Goal: Information Seeking & Learning: Find specific fact

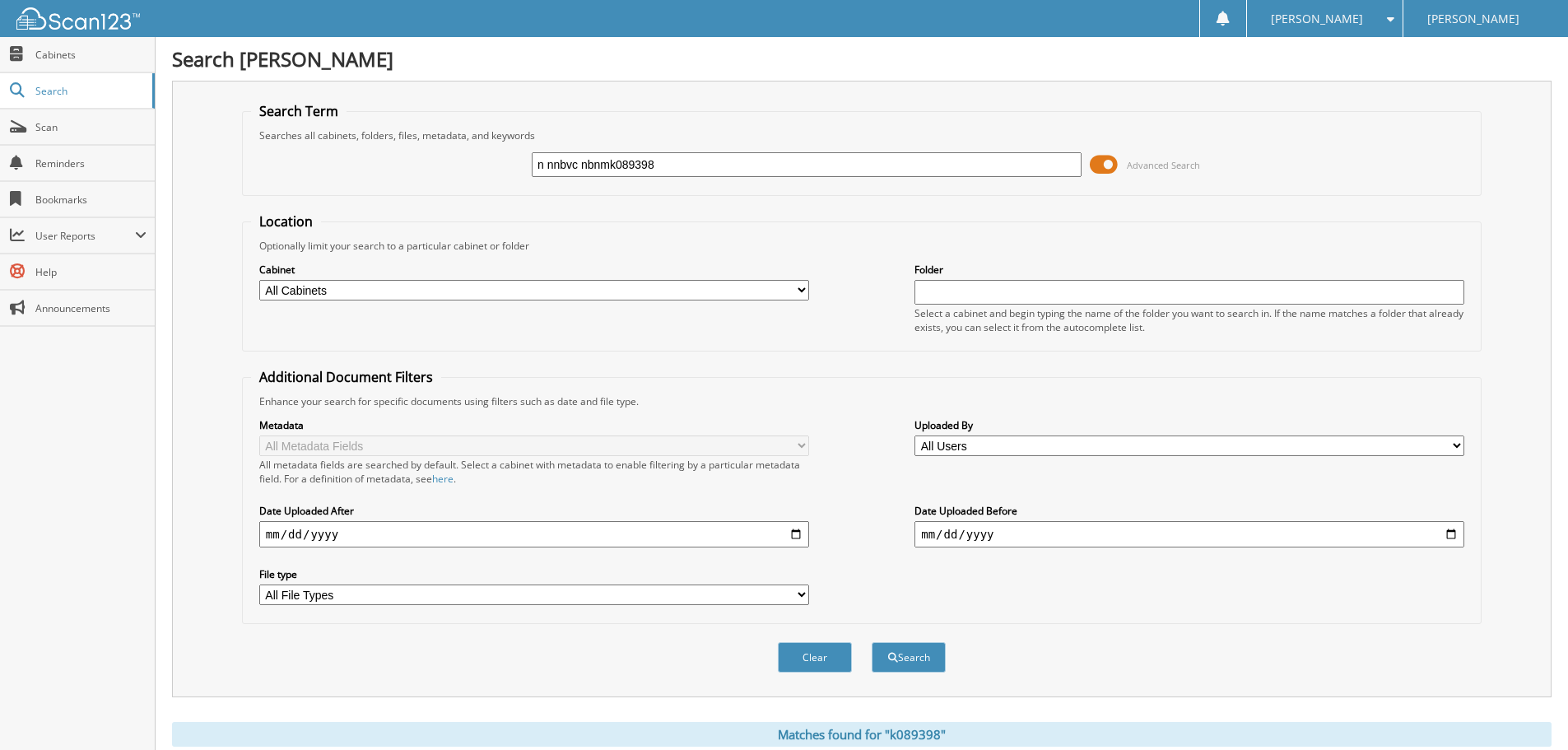
drag, startPoint x: 713, startPoint y: 164, endPoint x: 0, endPoint y: 336, distance: 733.5
click at [0, 187] on body "Ashley G. Settings Logout Jim Butler Kia Close Cabinets Search Scan" at bounding box center [784, 677] width 1568 height 1355
click at [871, 169] on input "text" at bounding box center [807, 164] width 550 height 25
type input "k315236a"
click at [872, 642] on button "Search" at bounding box center [909, 657] width 75 height 31
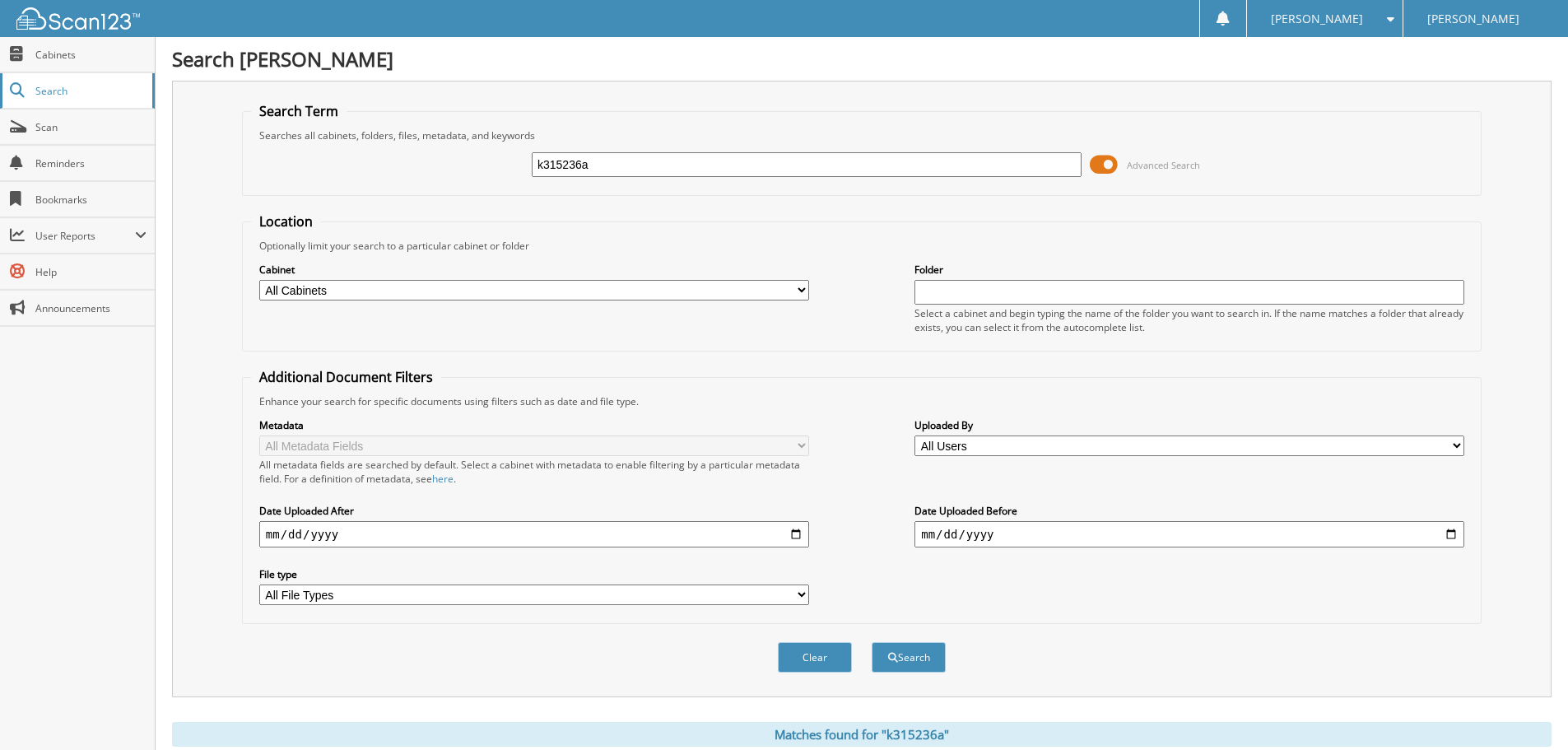
click at [38, 113] on body "[PERSON_NAME] Settings Logout [PERSON_NAME] Kia Close Cabinets Search Scan" at bounding box center [784, 608] width 1568 height 1218
type input "k337041"
click at [872, 642] on button "Search" at bounding box center [909, 657] width 75 height 31
drag, startPoint x: 662, startPoint y: 167, endPoint x: 0, endPoint y: 166, distance: 662.0
click at [50, 158] on body "Ashley G. Settings Logout Jim Butler Kia Close Cabinets Search Scan" at bounding box center [784, 608] width 1568 height 1218
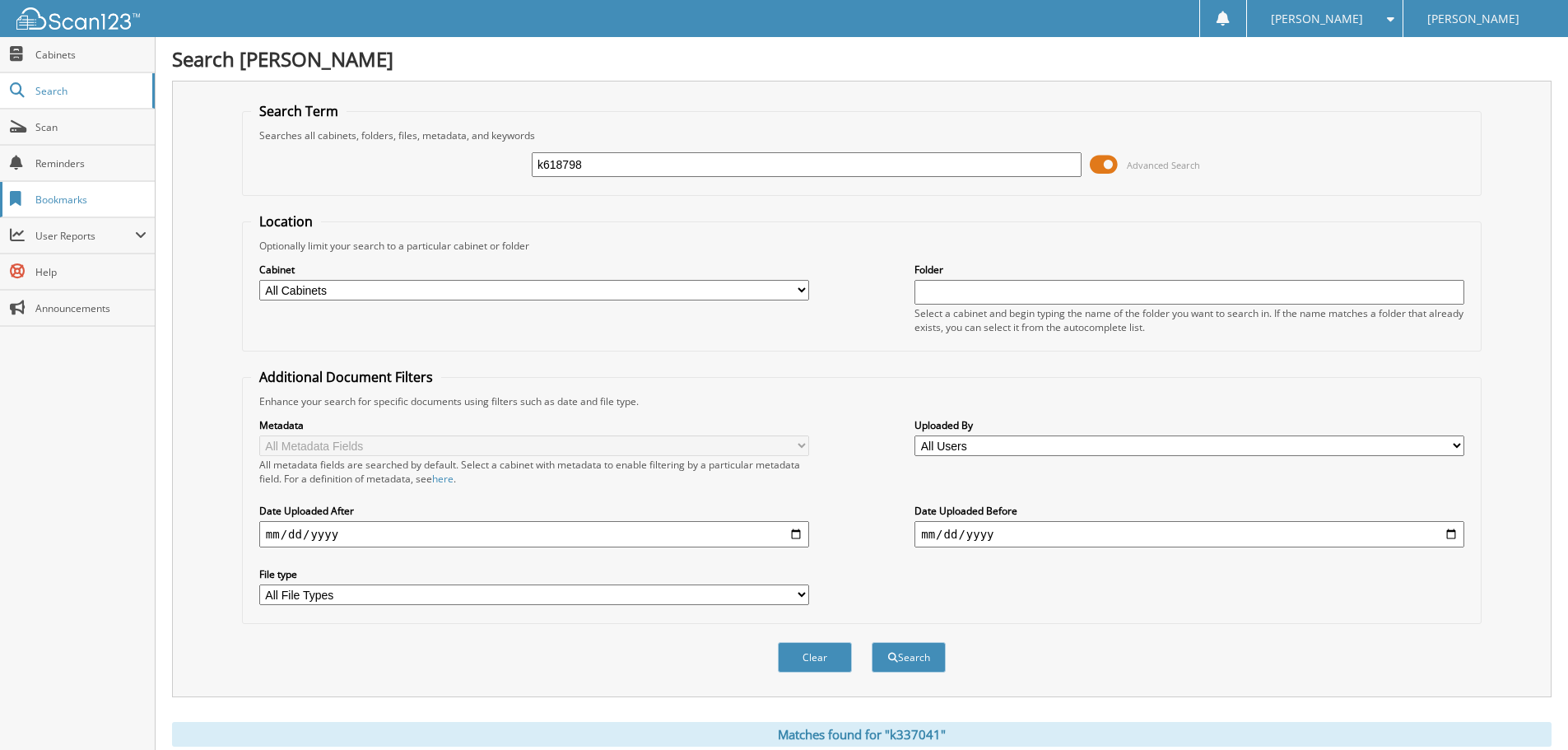
type input "k618798"
click at [872, 642] on button "Search" at bounding box center [909, 657] width 75 height 31
drag, startPoint x: 648, startPoint y: 157, endPoint x: 0, endPoint y: 138, distance: 648.3
click at [0, 138] on body "Ashley G. Settings Logout Jim Butler Kia Close Cabinets Search Scan" at bounding box center [784, 505] width 1568 height 1011
type input "k053776a"
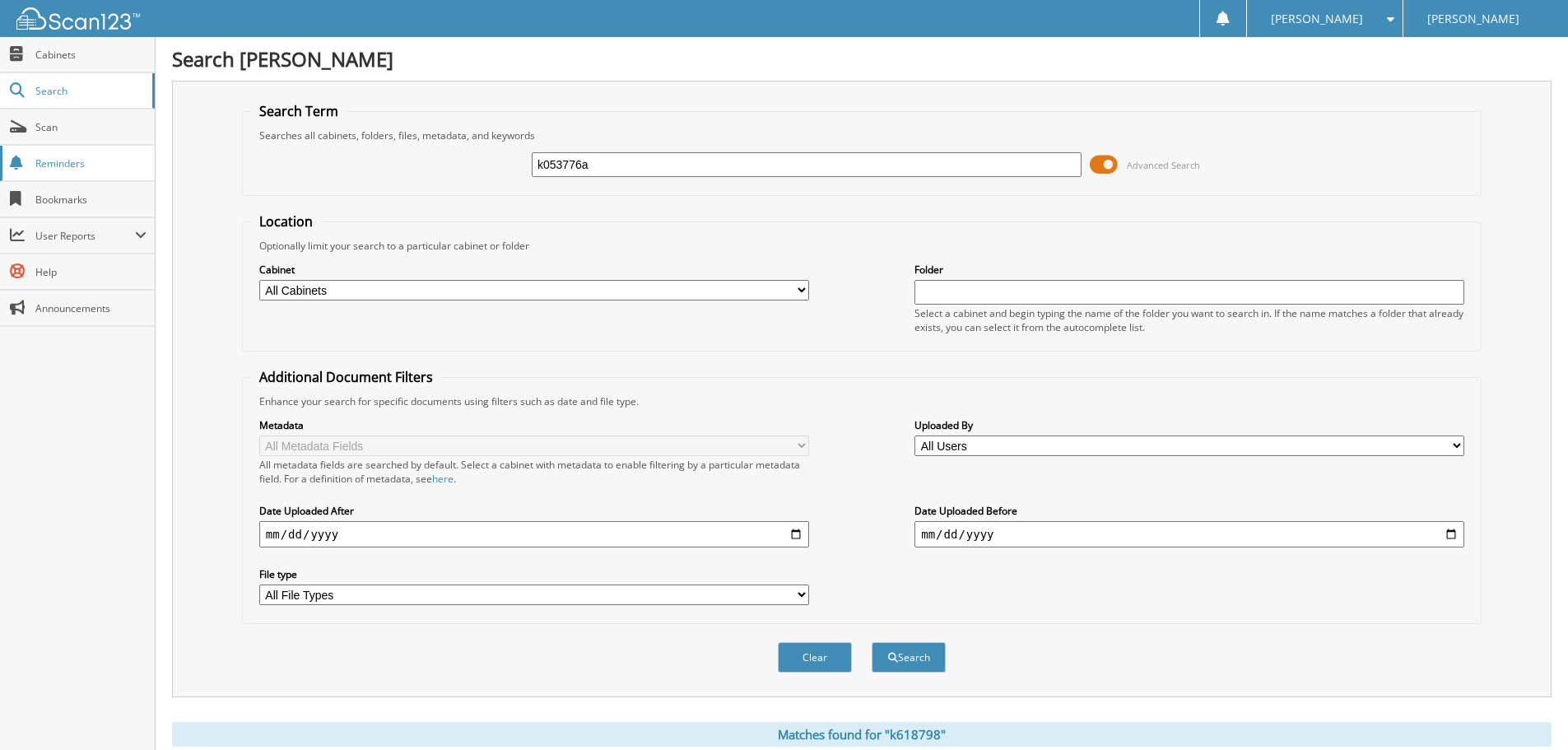
click at [872, 642] on button "Search" at bounding box center [909, 657] width 75 height 31
drag, startPoint x: 690, startPoint y: 159, endPoint x: 256, endPoint y: 129, distance: 435.0
click at [322, 129] on fieldset "Search Term Searches all cabinets, folders, files, metadata, and keywords k0537…" at bounding box center [862, 149] width 1240 height 94
type input "a5303"
click at [872, 642] on button "Search" at bounding box center [909, 657] width 75 height 31
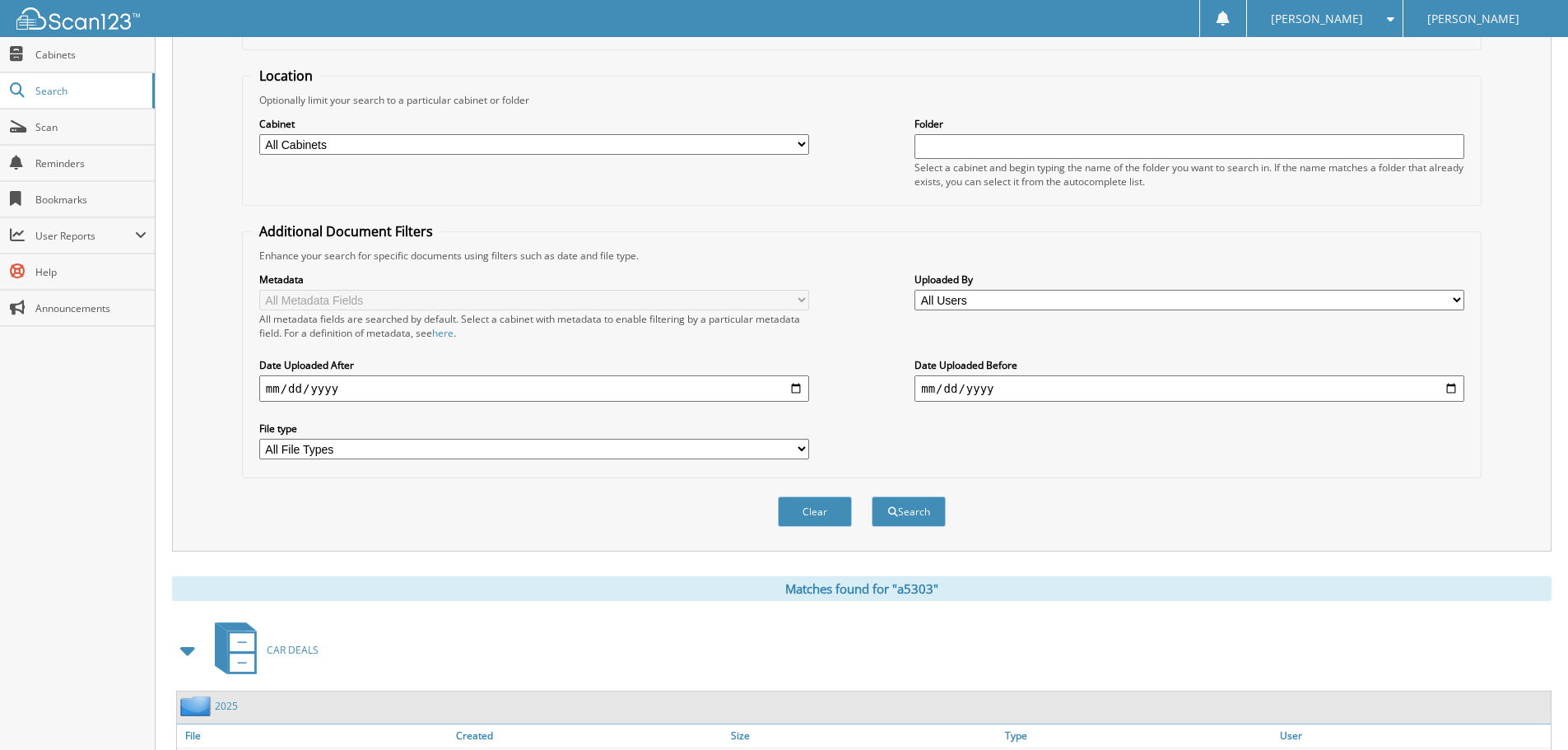
scroll to position [74, 0]
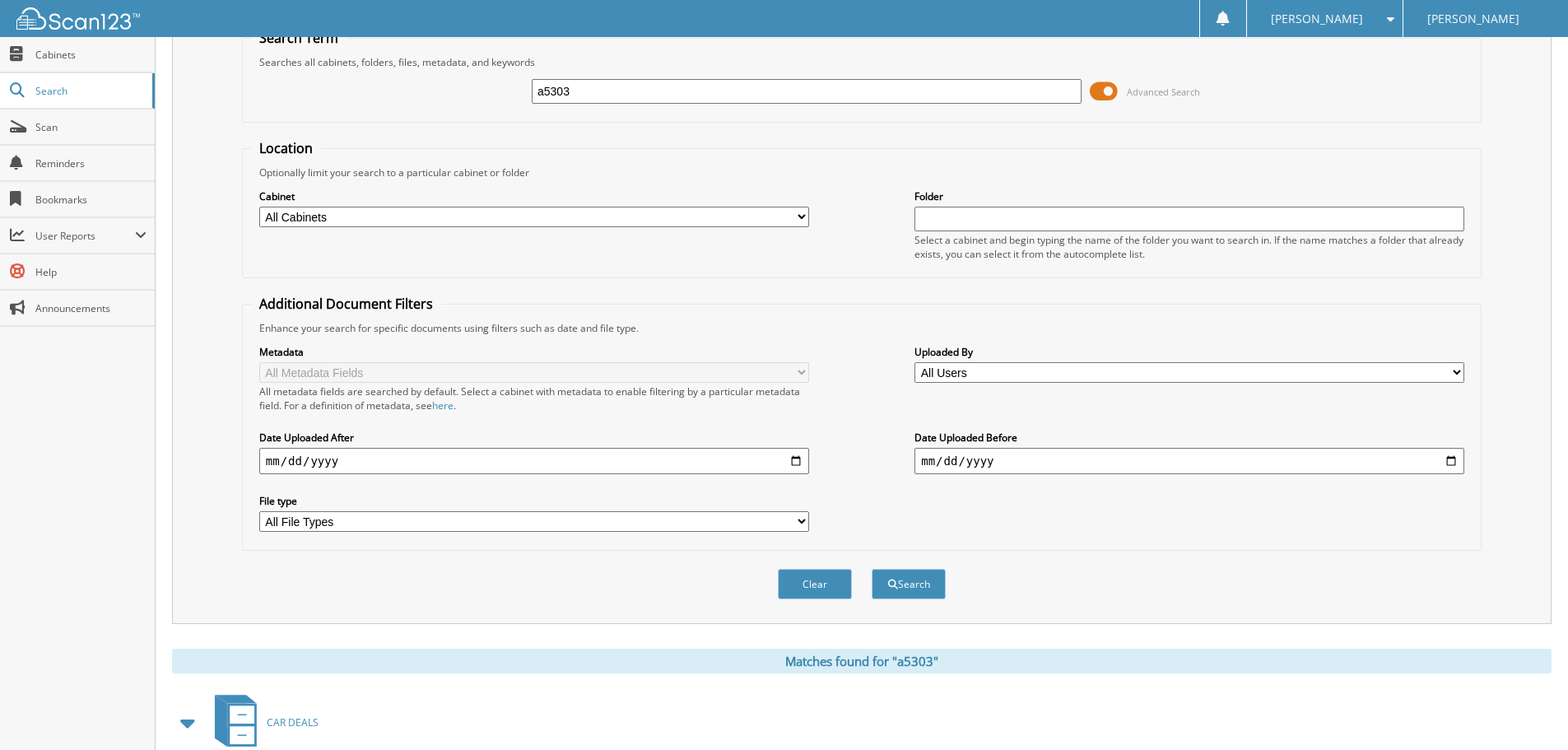
click at [317, 65] on fieldset "Search Term Searches all cabinets, folders, files, metadata, and keywords a5303…" at bounding box center [862, 75] width 1240 height 94
type input "kk639255"
click at [872, 569] on button "Search" at bounding box center [909, 584] width 75 height 31
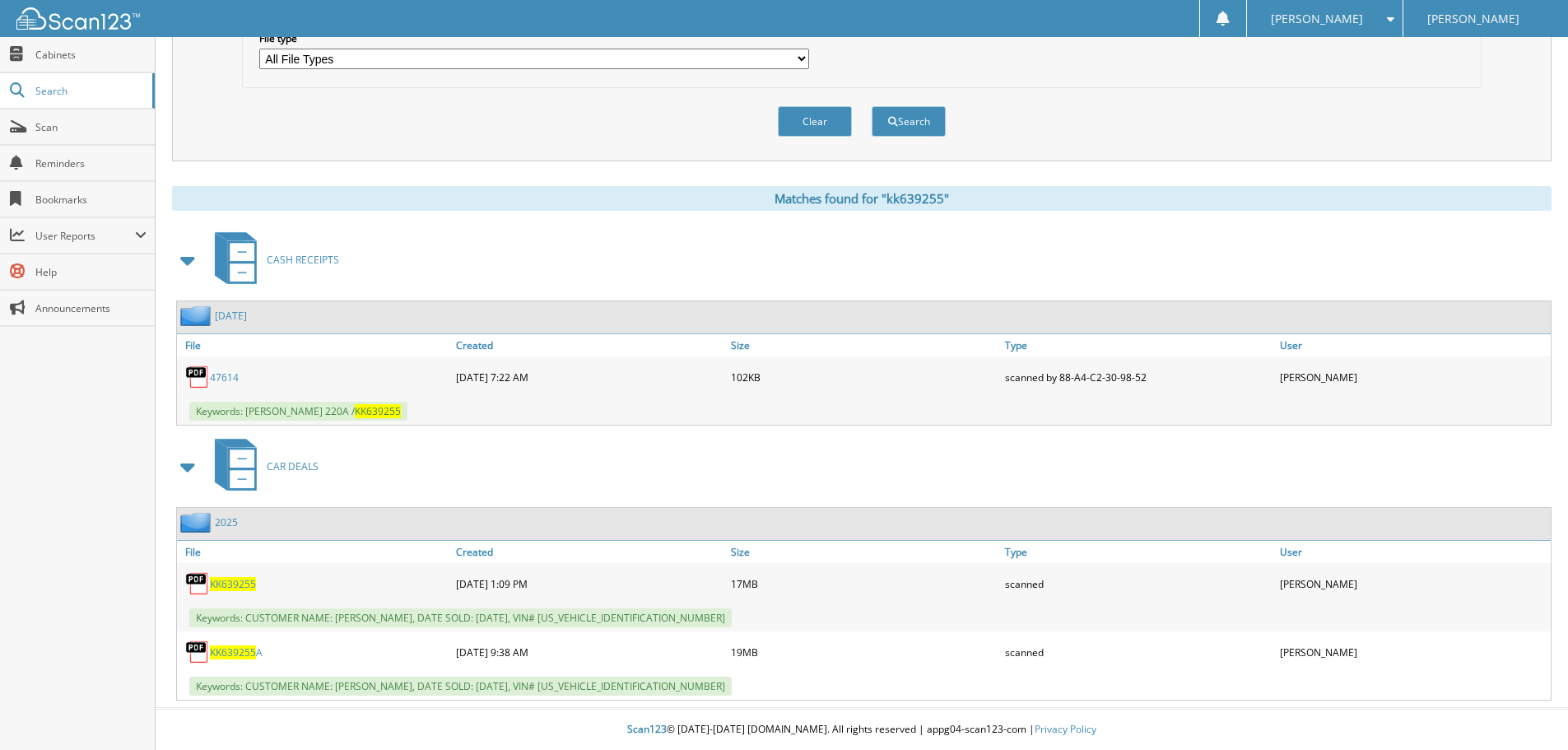
scroll to position [43, 0]
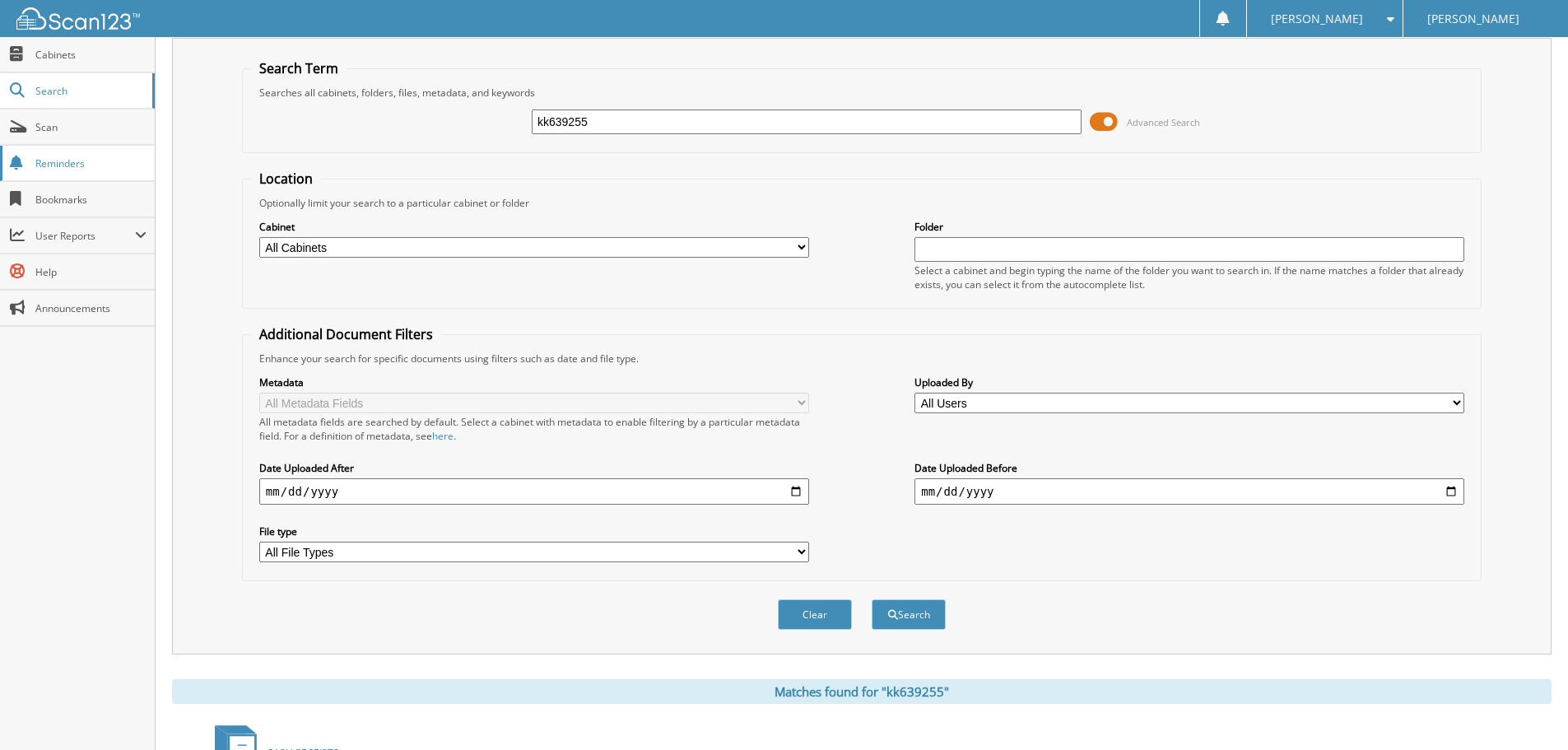
drag, startPoint x: 834, startPoint y: 126, endPoint x: 0, endPoint y: 173, distance: 835.3
click at [0, 193] on body "[PERSON_NAME] Settings Logout [PERSON_NAME] Kia Close Cabinets Search Scan" at bounding box center [784, 600] width 1568 height 1286
click at [587, 124] on input "text" at bounding box center [807, 122] width 550 height 25
type input "k089018"
click at [872, 599] on button "Search" at bounding box center [909, 614] width 75 height 31
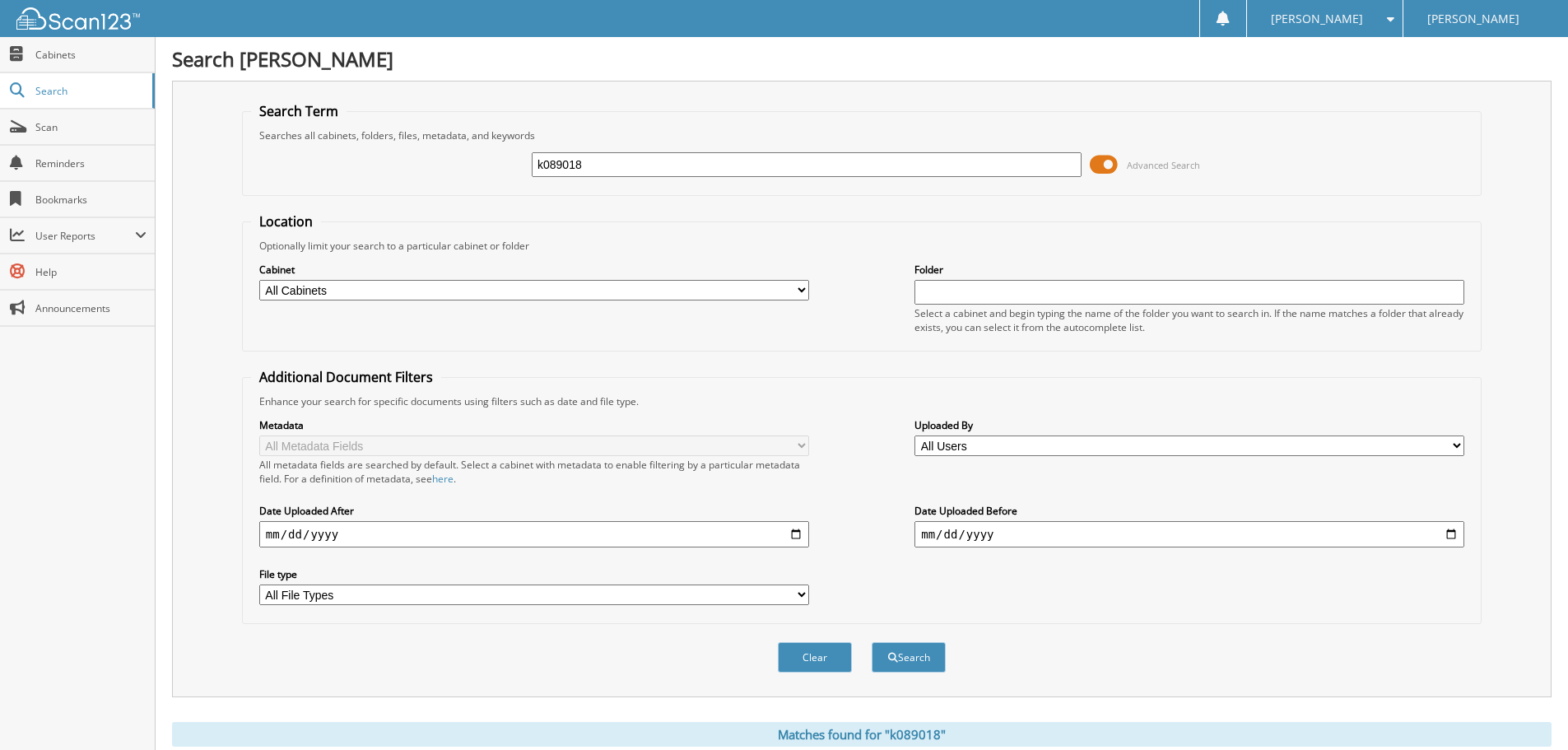
drag, startPoint x: 665, startPoint y: 163, endPoint x: 225, endPoint y: 116, distance: 442.5
click at [225, 116] on div "Search Term Searches all cabinets, folders, files, metadata, and keywords k0890…" at bounding box center [862, 389] width 1380 height 617
type input "k607272"
click at [872, 642] on button "Search" at bounding box center [909, 657] width 75 height 31
drag, startPoint x: 596, startPoint y: 166, endPoint x: 53, endPoint y: 89, distance: 548.4
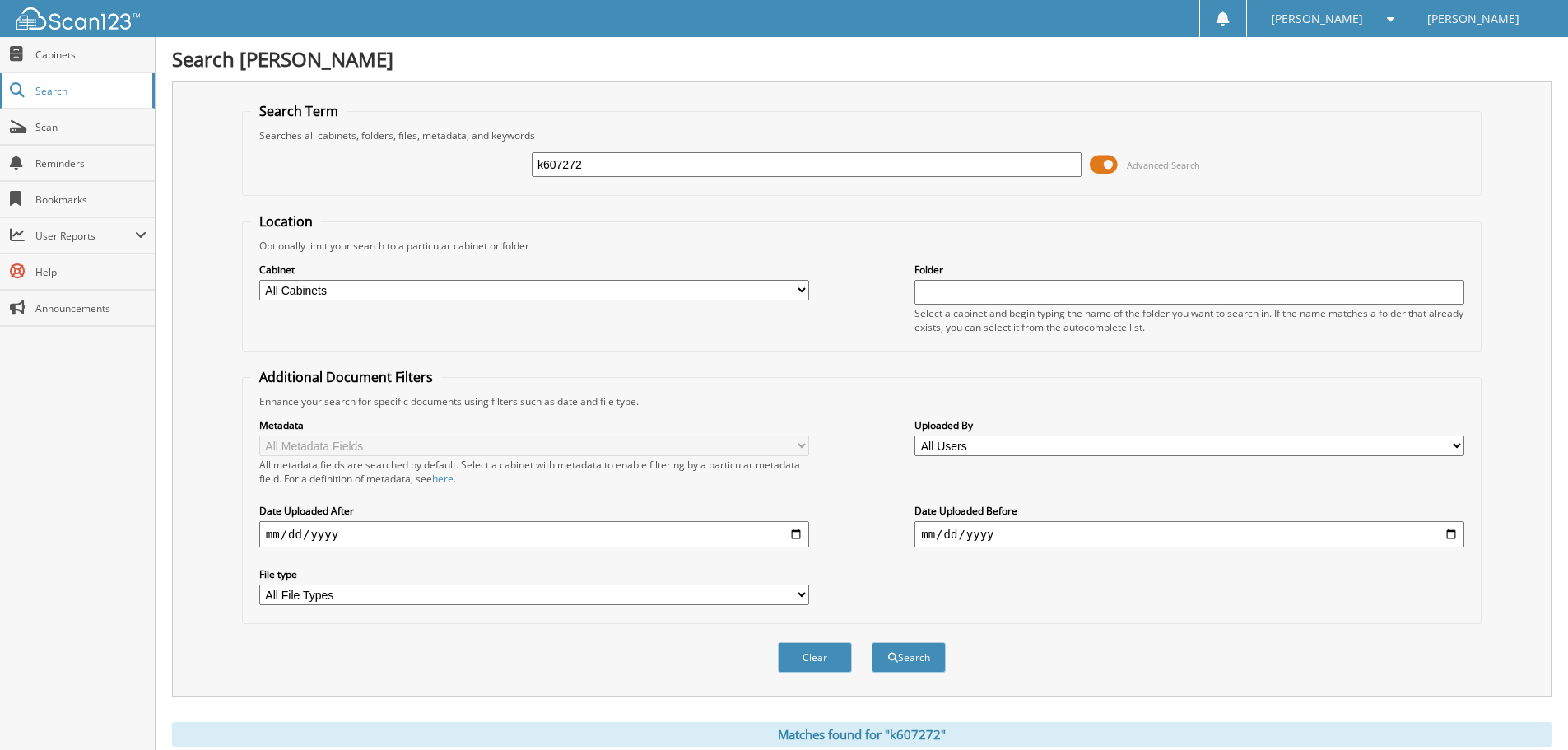
click at [84, 99] on body "[PERSON_NAME] Settings Logout [PERSON_NAME] Kia Close Cabinets Search Scan" at bounding box center [784, 677] width 1568 height 1355
